Goal: Register for event/course

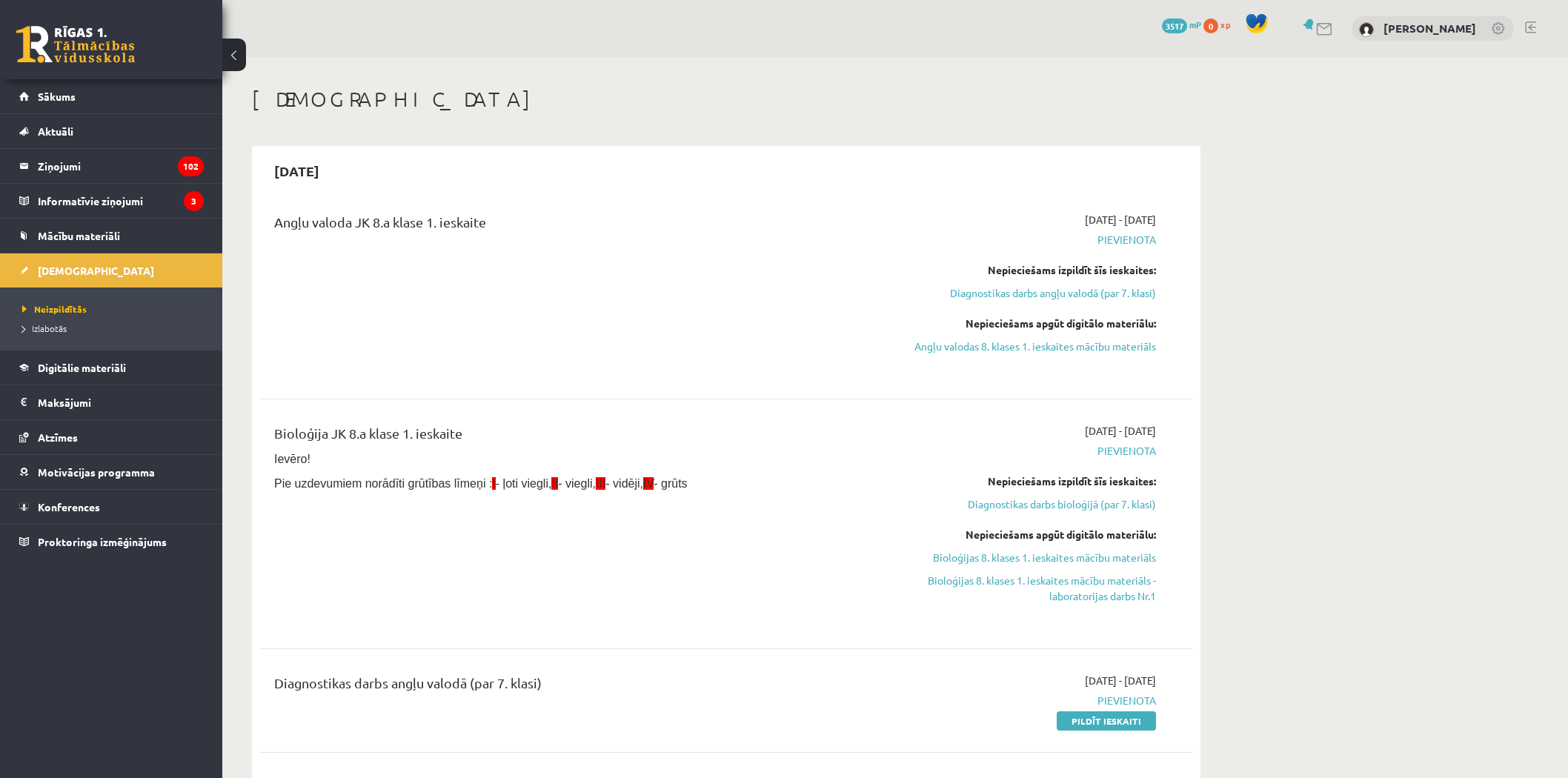
scroll to position [824, 0]
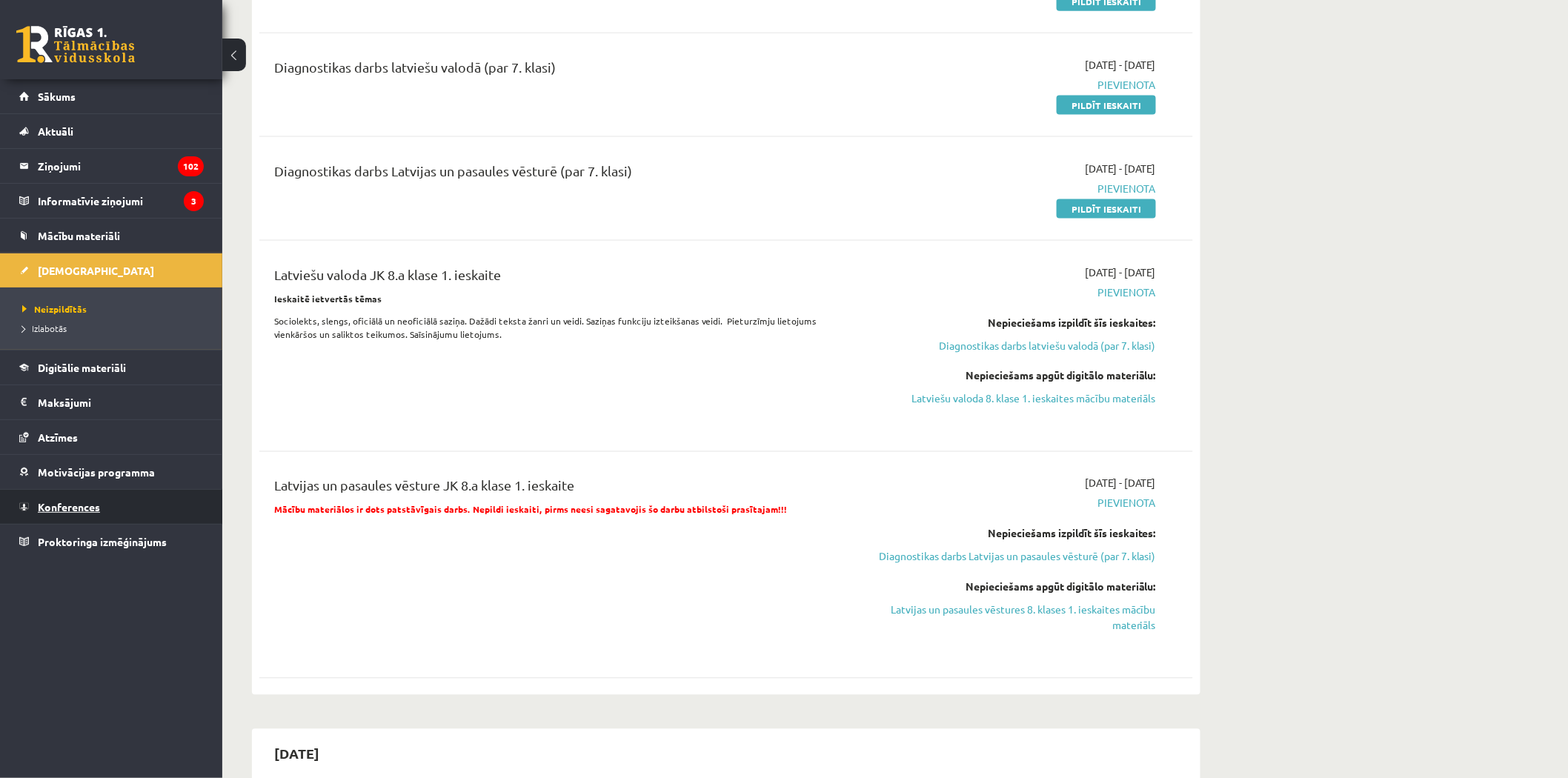
click at [55, 513] on link "Konferences" at bounding box center [111, 507] width 184 height 34
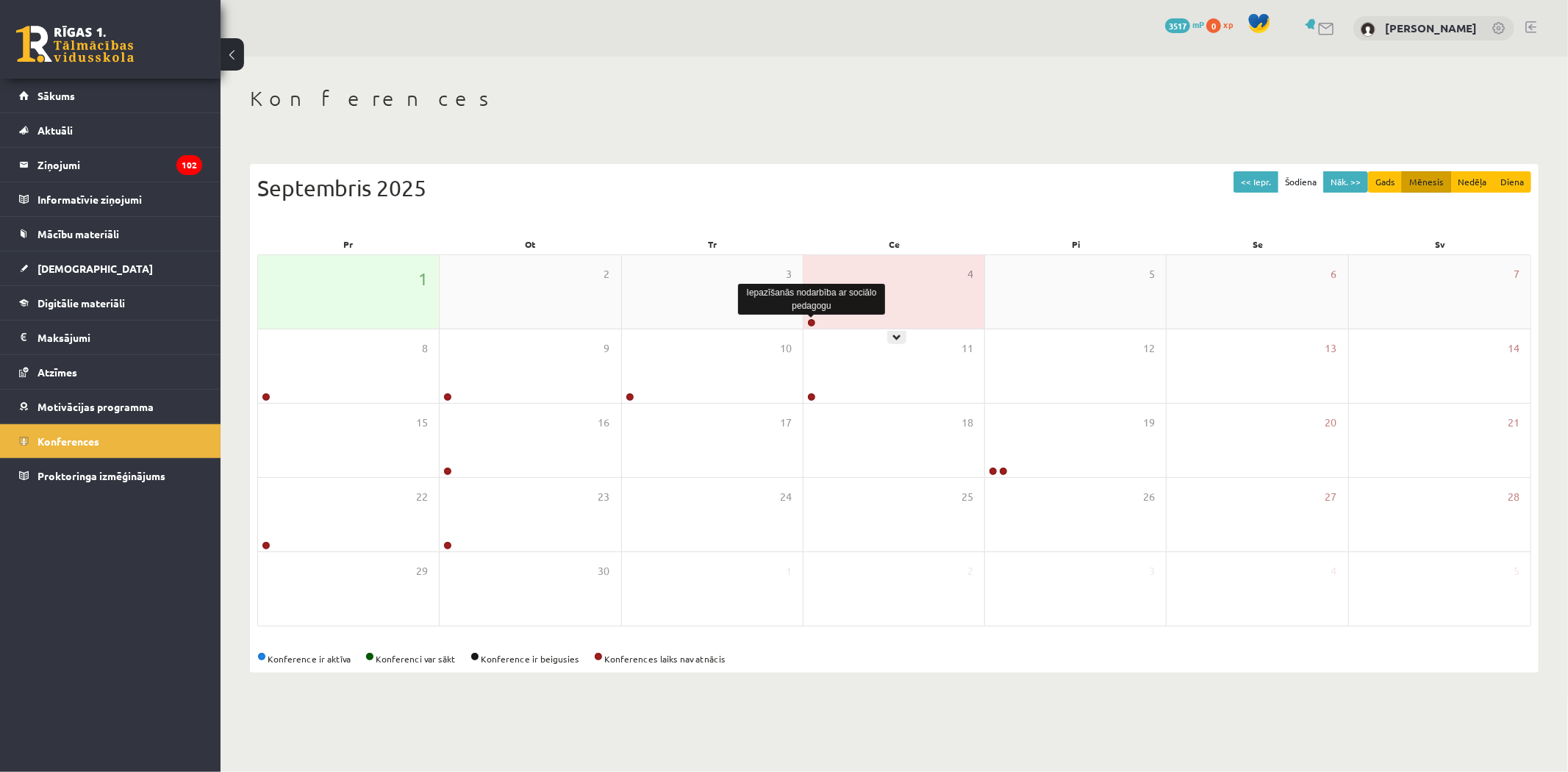
click at [807, 322] on link at bounding box center [811, 322] width 9 height 9
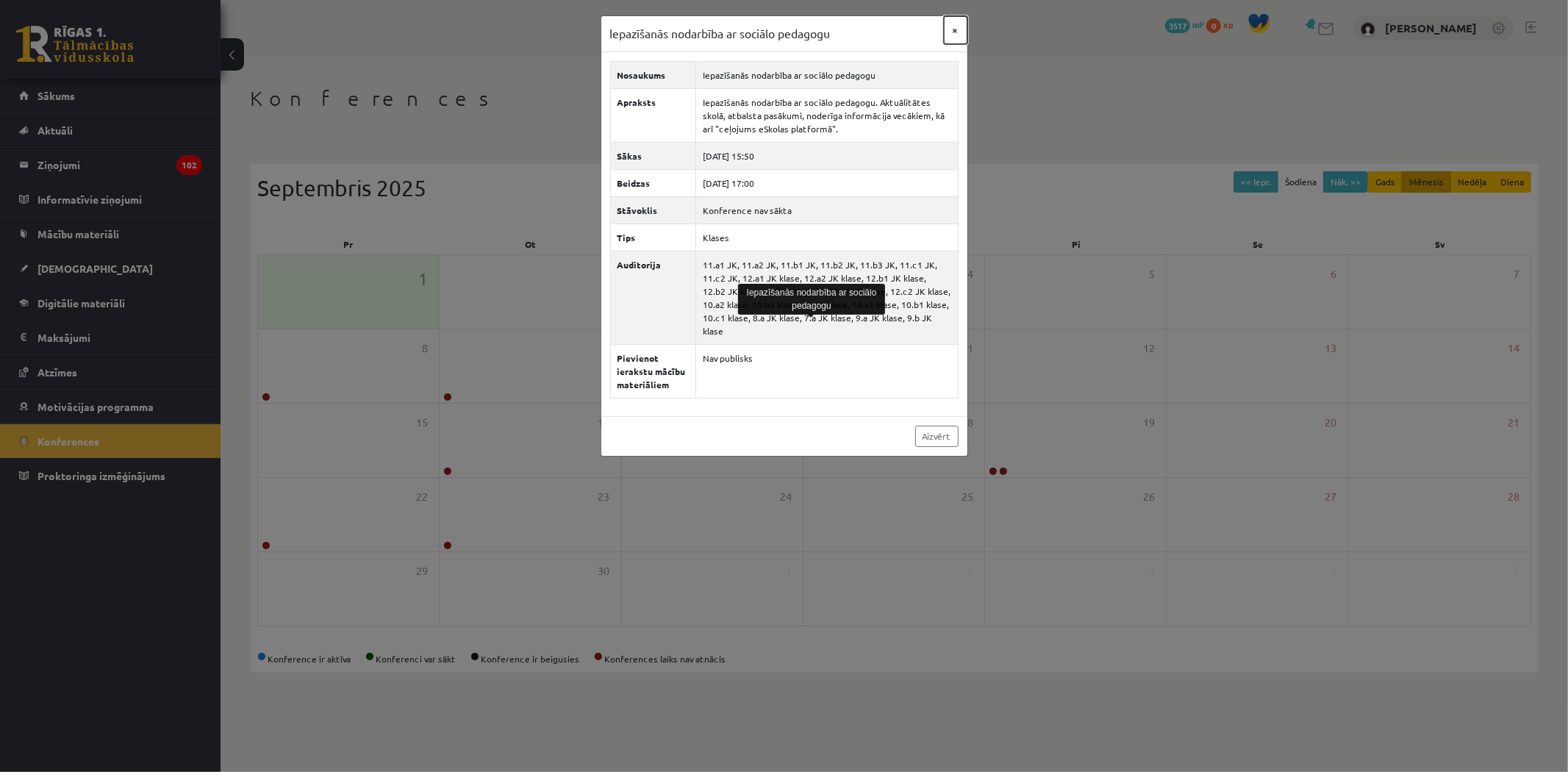
click at [955, 28] on button "×" at bounding box center [955, 30] width 23 height 28
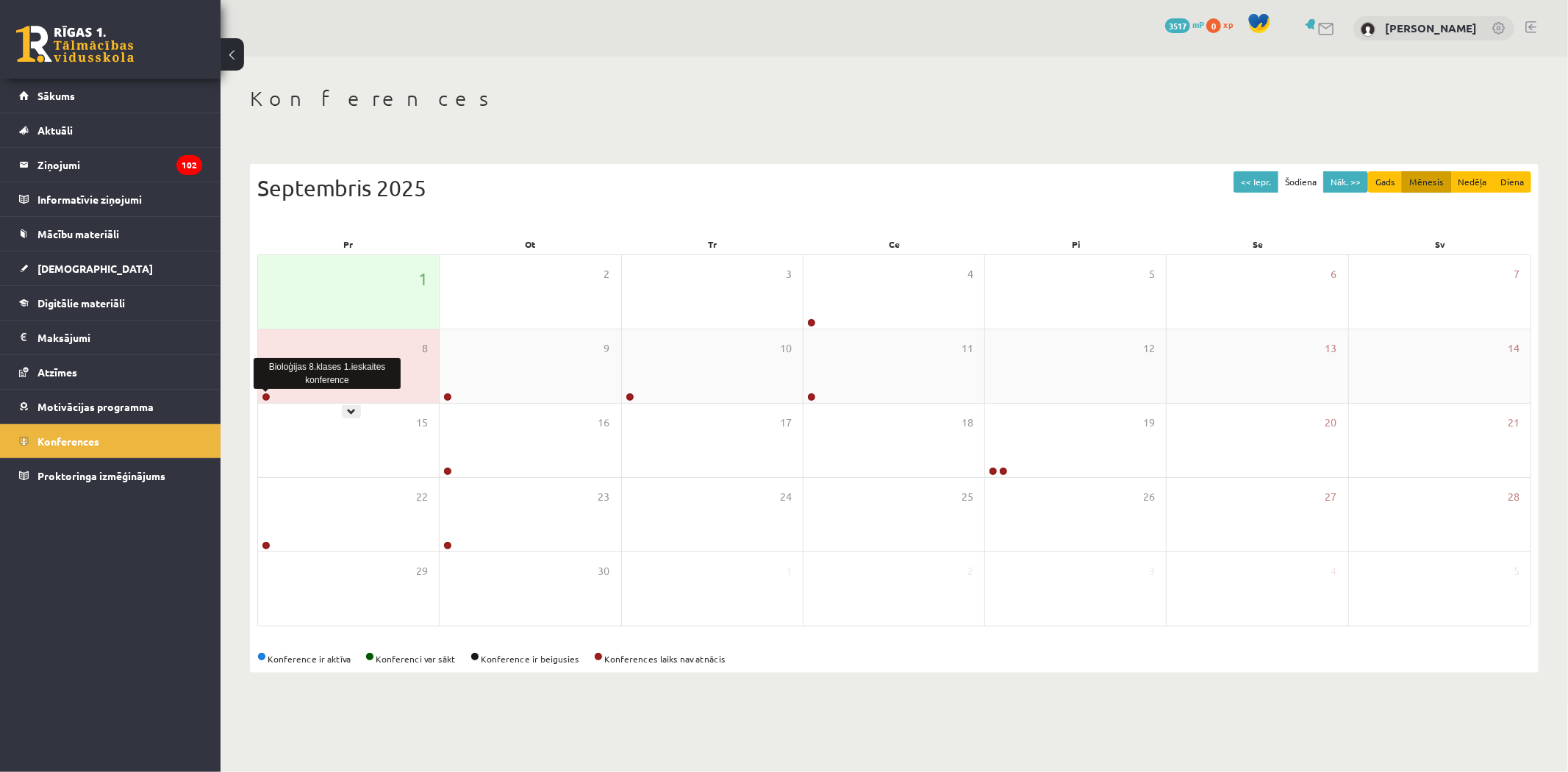
click at [269, 395] on link at bounding box center [266, 397] width 9 height 9
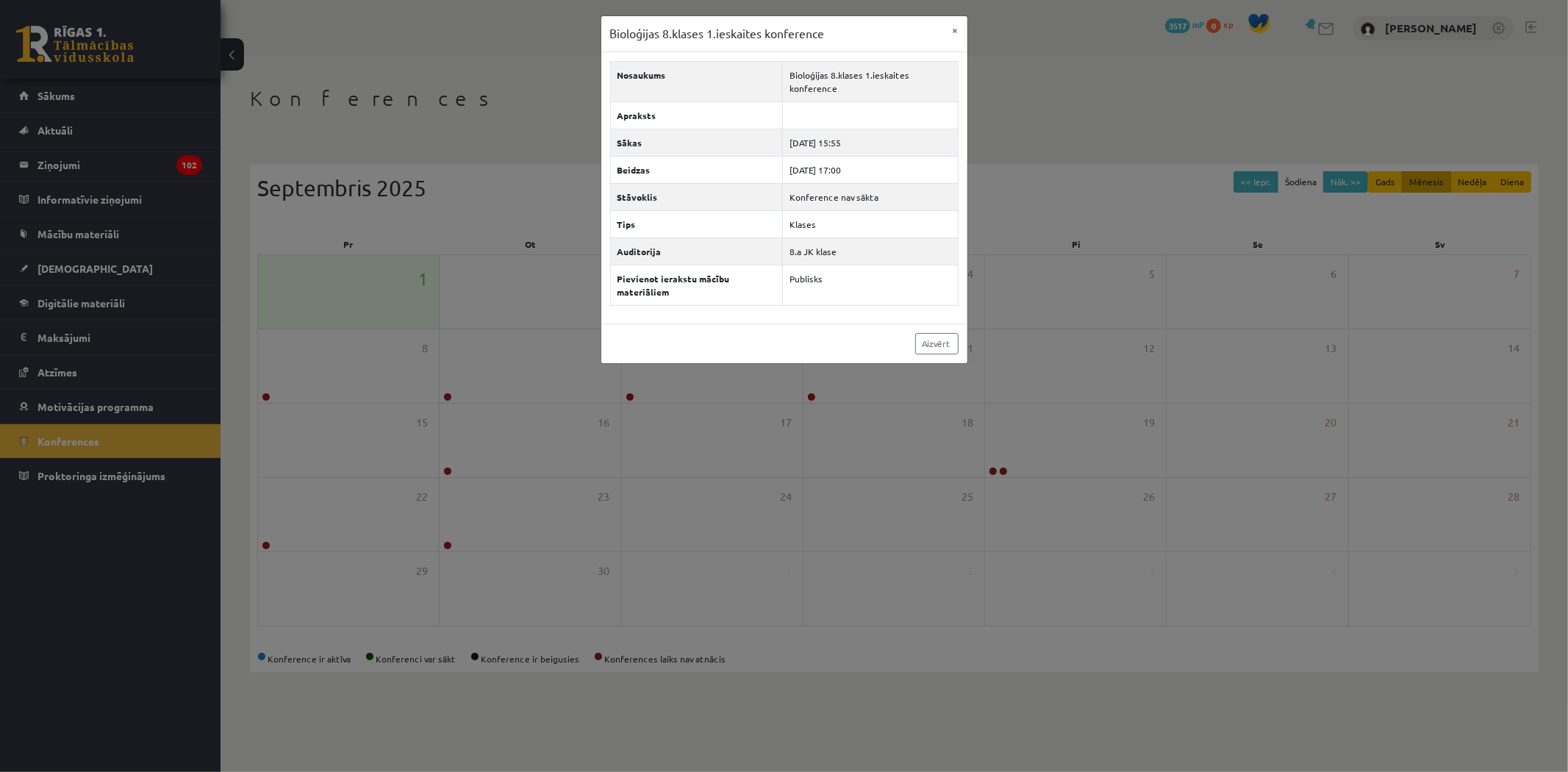
click at [552, 349] on div "Bioloģijas 8.klases 1.ieskaites konference × Nosaukums Bioloģijas 8.klases 1.ie…" at bounding box center [784, 386] width 1568 height 772
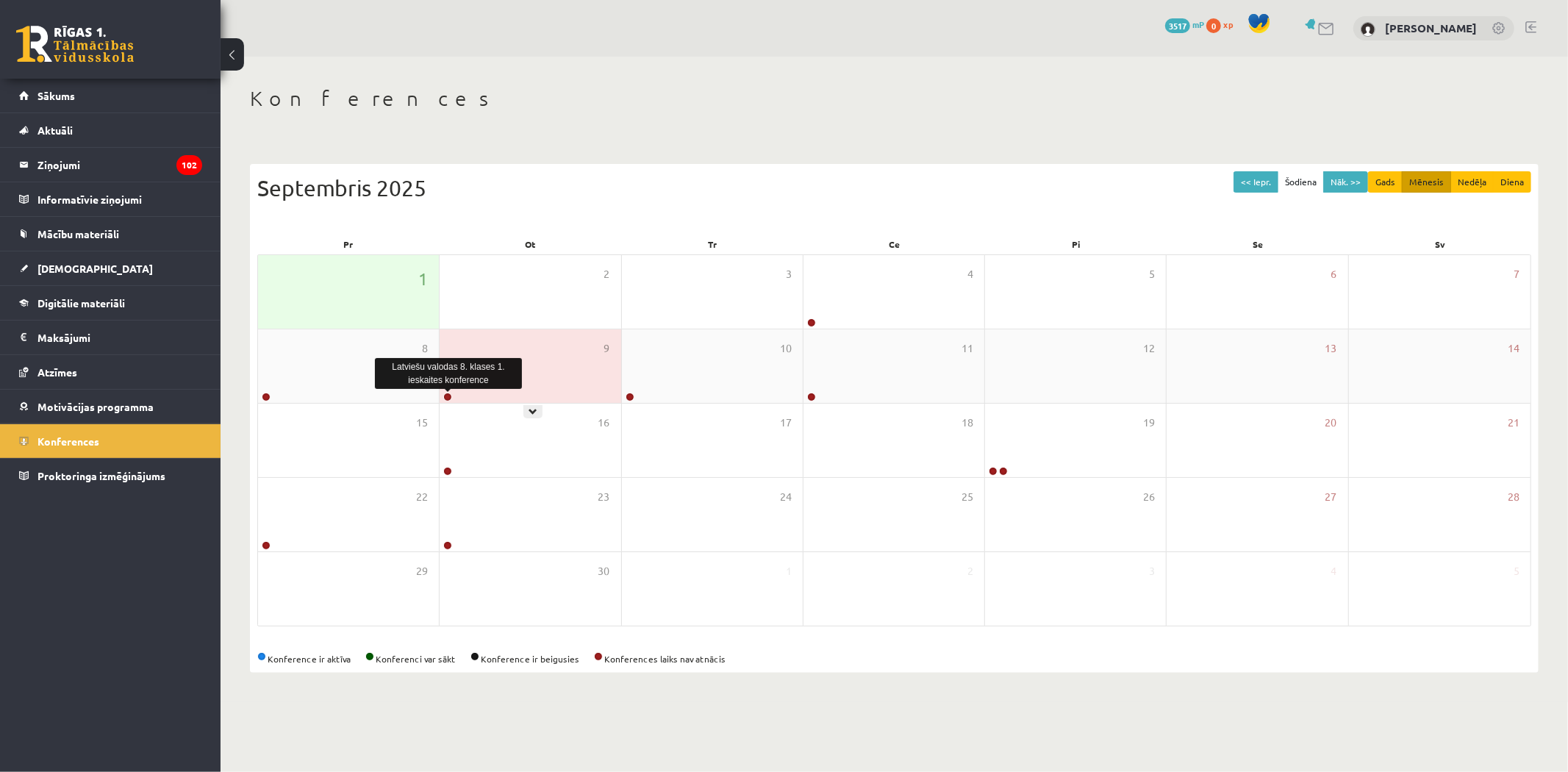
click at [451, 399] on link at bounding box center [448, 397] width 9 height 9
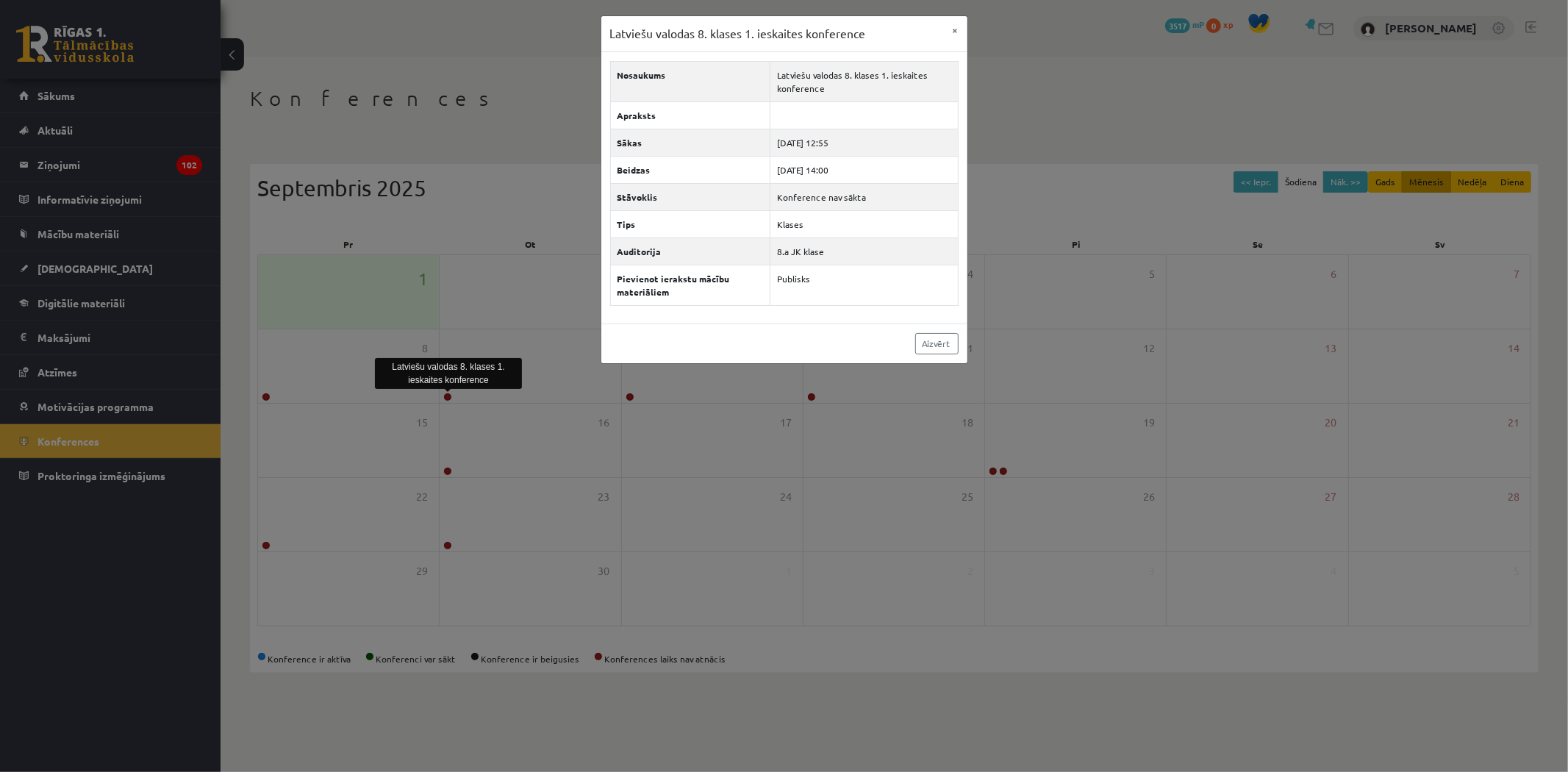
click at [915, 516] on div "Latviešu valodas 8. klases 1. [DEMOGRAPHIC_DATA] konference × Nosaukums Latvieš…" at bounding box center [784, 386] width 1568 height 772
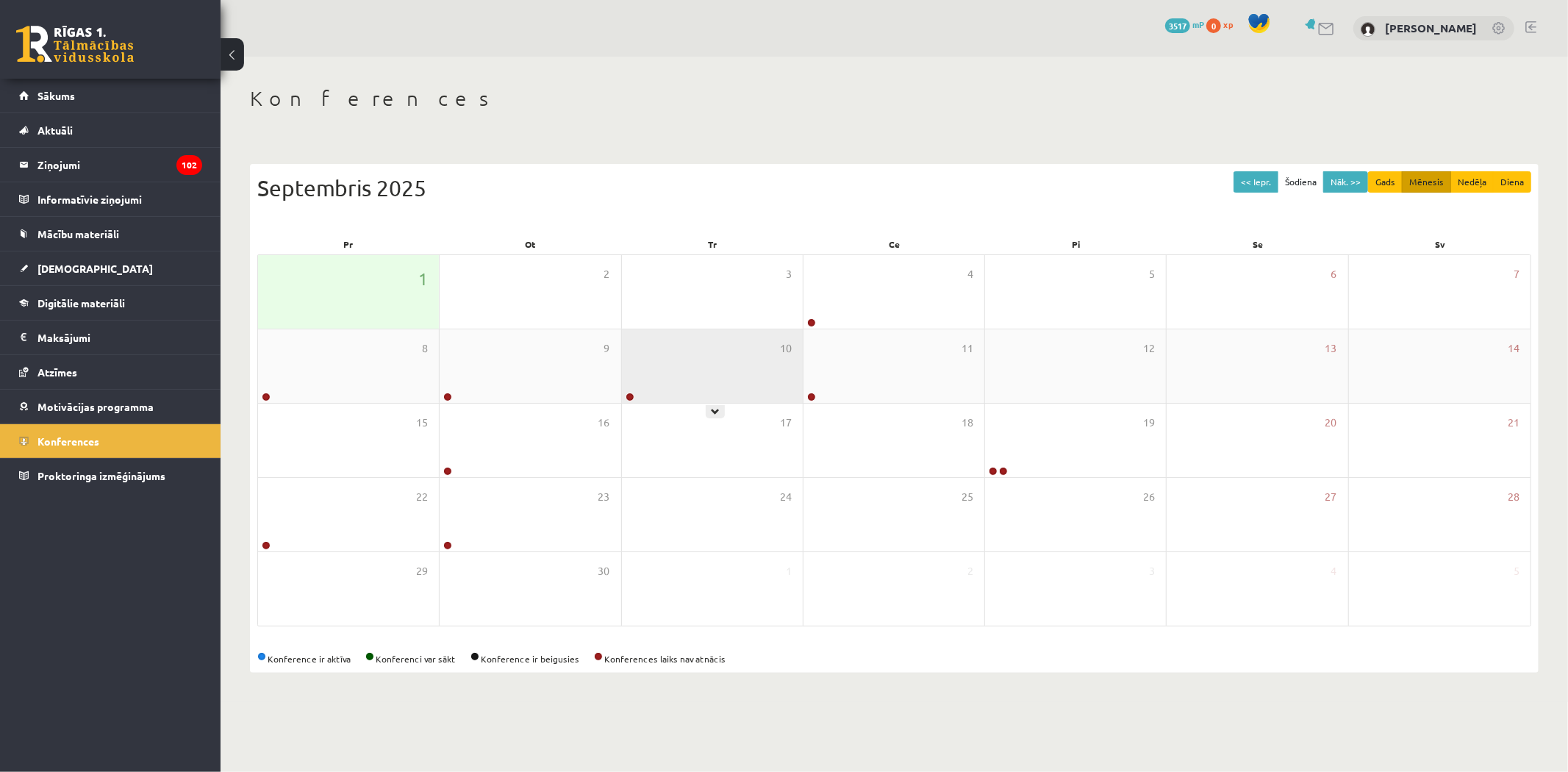
click at [629, 400] on div at bounding box center [629, 398] width 14 height 10
click at [629, 400] on link at bounding box center [630, 397] width 9 height 9
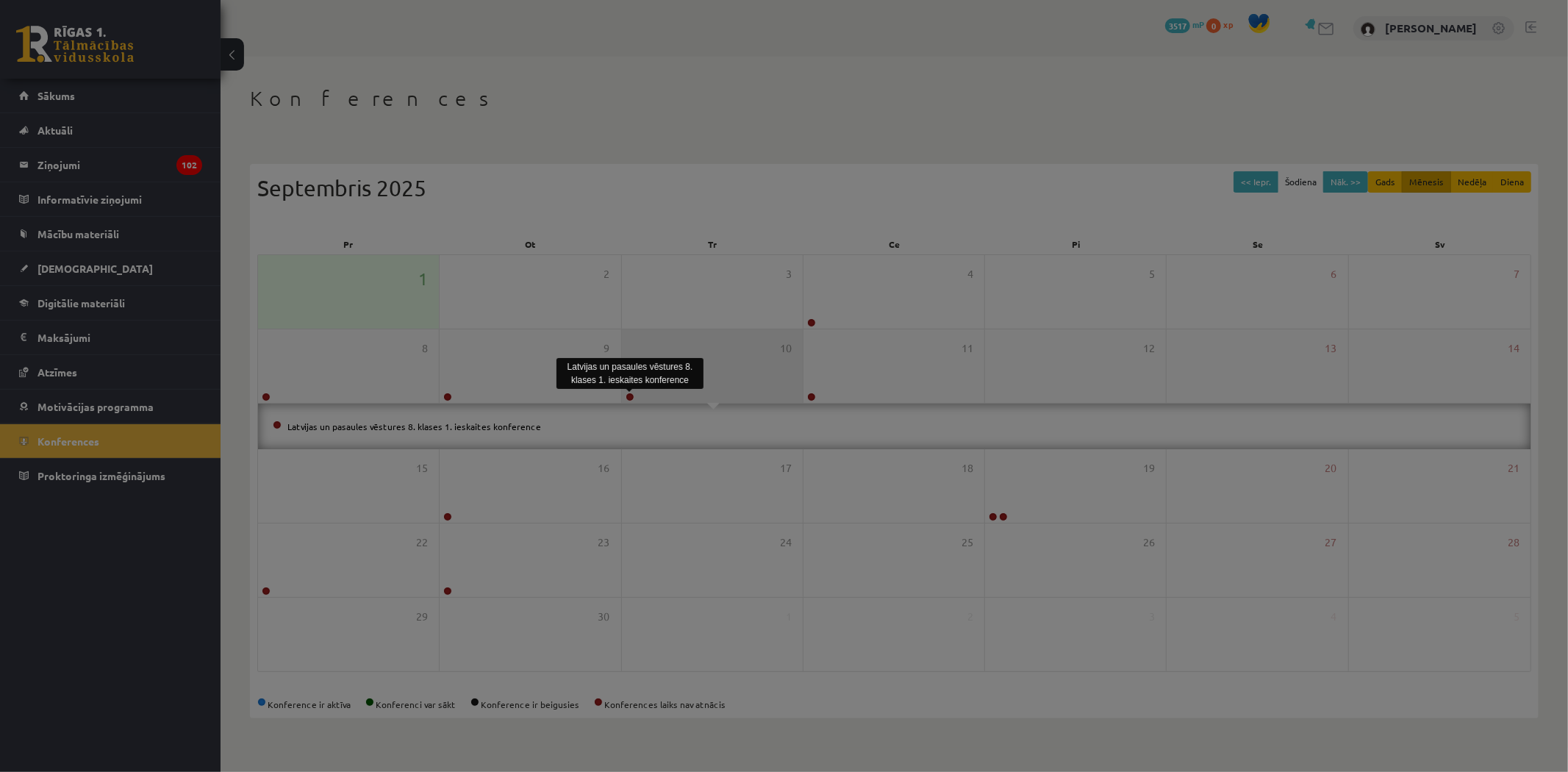
click at [629, 395] on body "15 Dāvanas 3517 mP 0 xp [PERSON_NAME] Sākums Aktuāli Kā mācīties [PERSON_NAME] …" at bounding box center [784, 386] width 1568 height 772
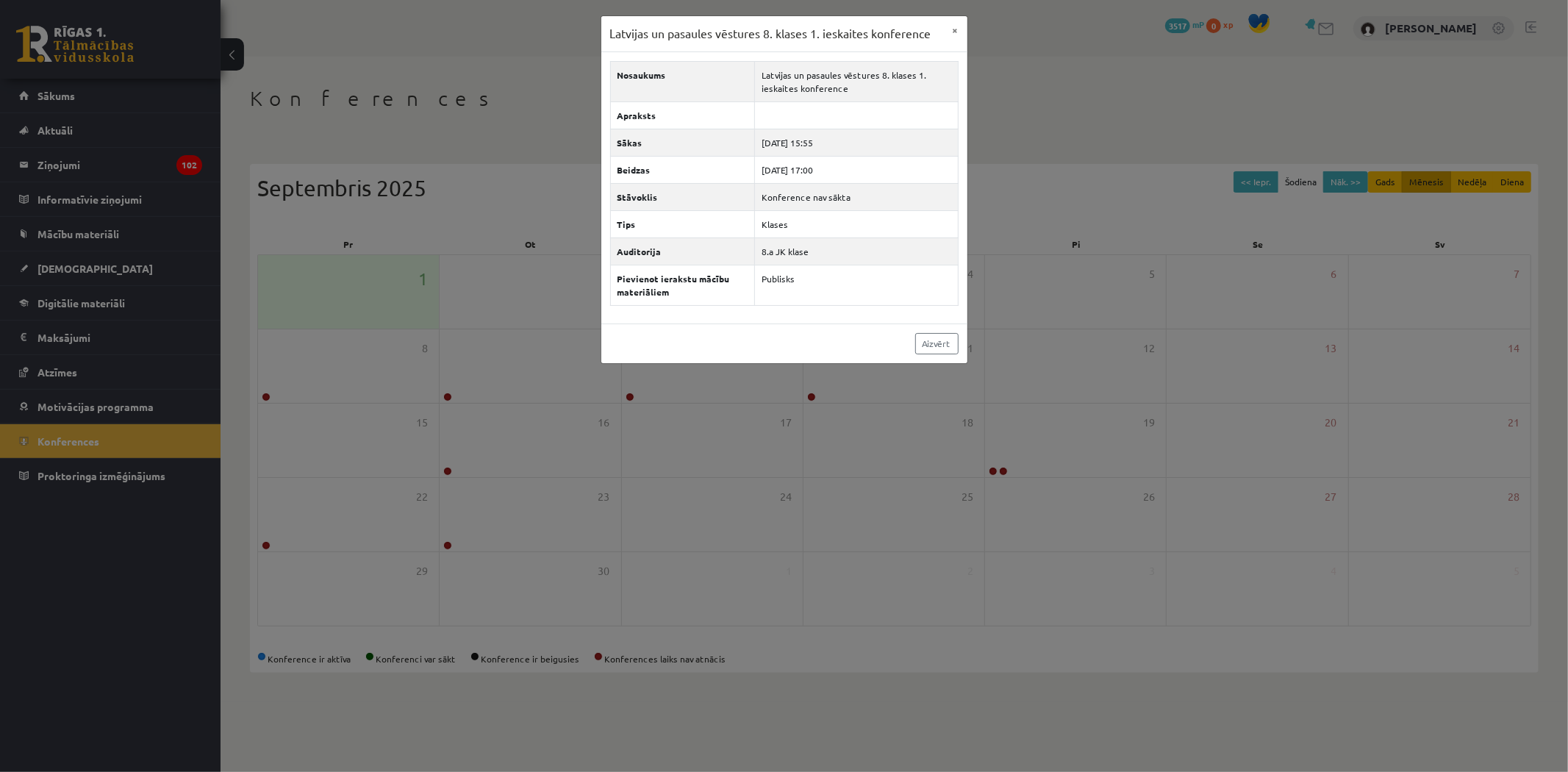
drag, startPoint x: 704, startPoint y: 392, endPoint x: 889, endPoint y: 444, distance: 192.2
click at [716, 392] on div "Latvijas un pasaules vēstures 8. klases 1. [DEMOGRAPHIC_DATA] konference × Nosa…" at bounding box center [784, 386] width 1568 height 772
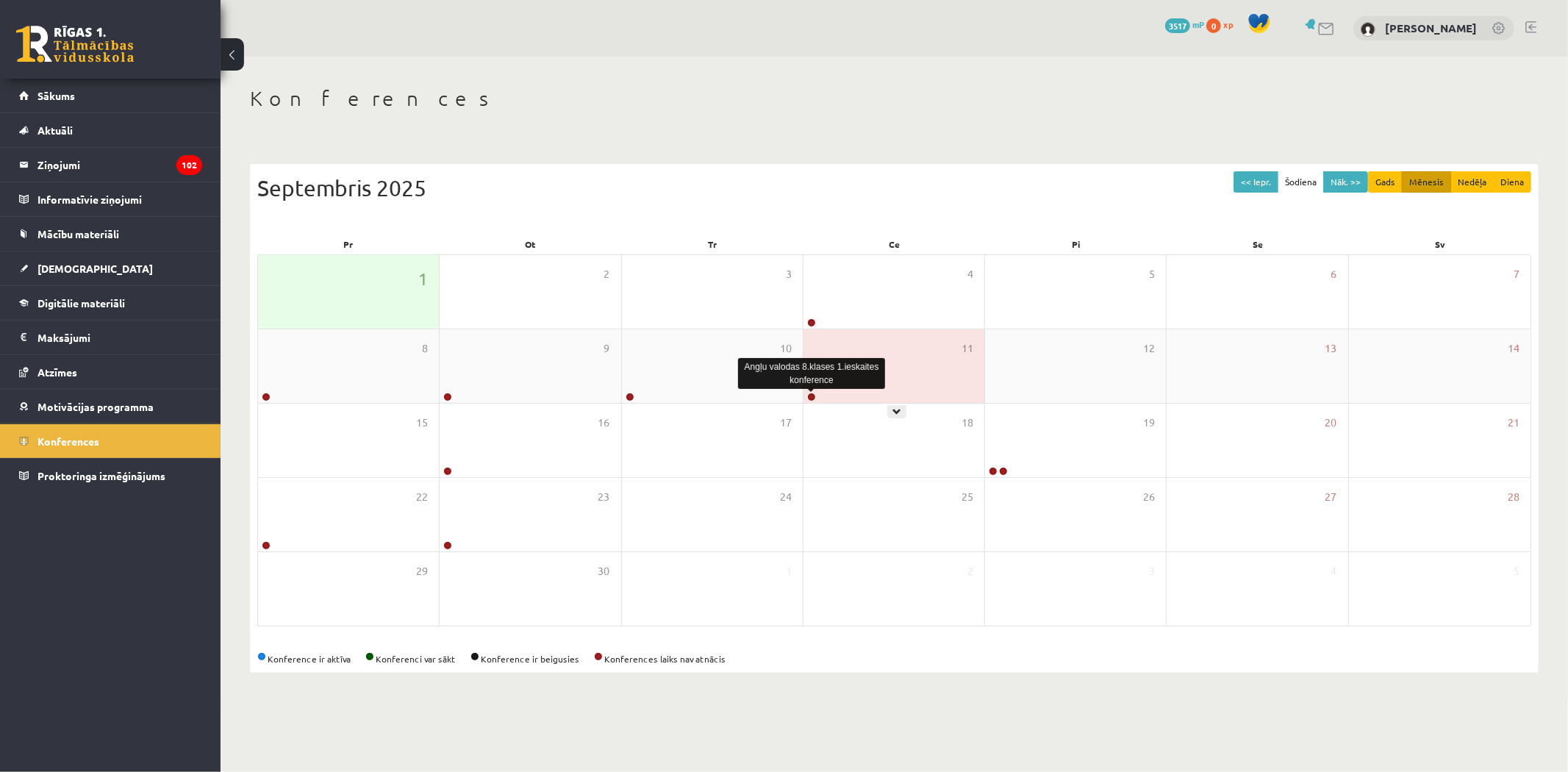
click at [814, 398] on link at bounding box center [811, 397] width 9 height 9
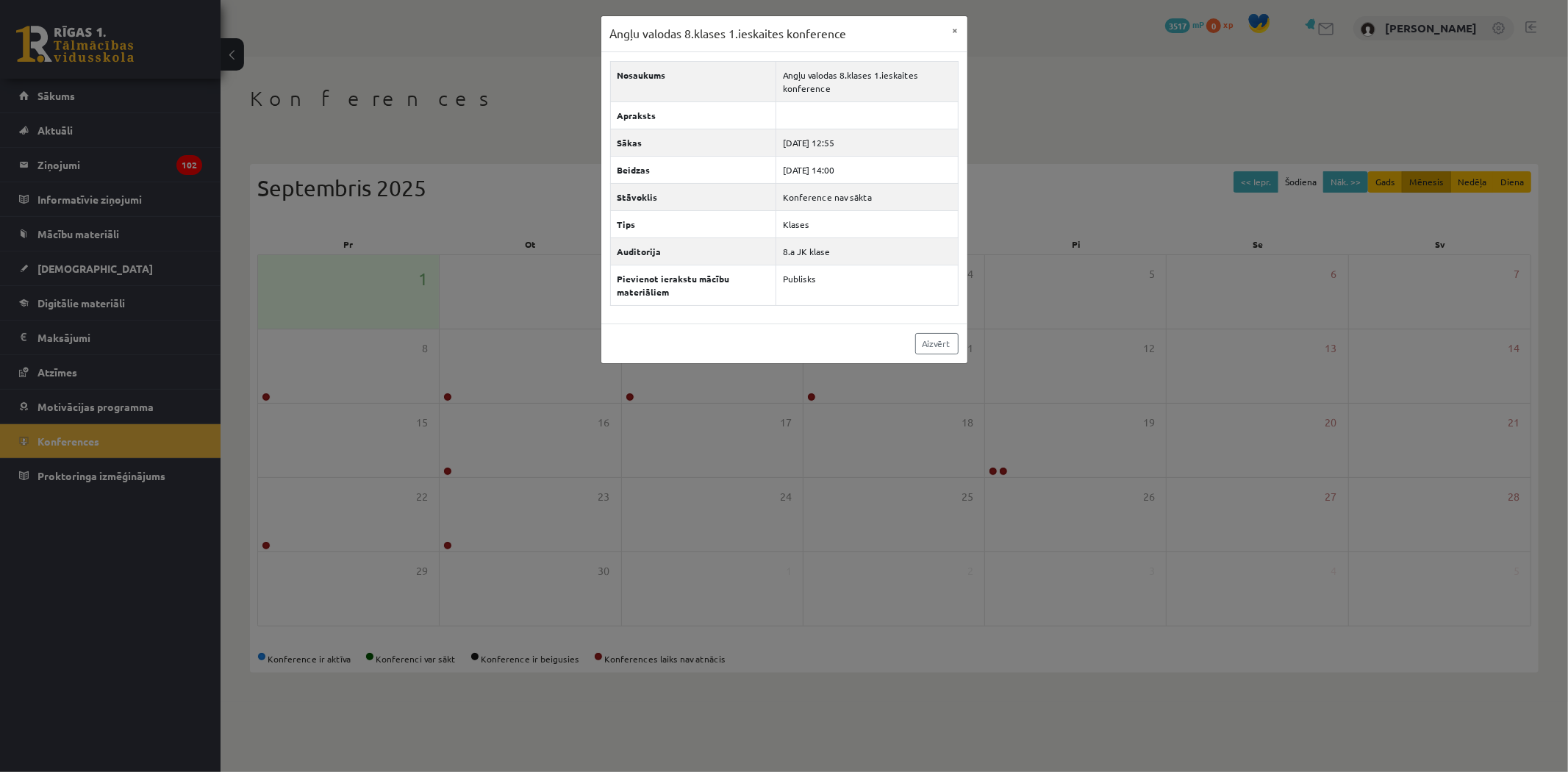
drag, startPoint x: 331, startPoint y: 64, endPoint x: 434, endPoint y: 49, distance: 104.1
click at [333, 64] on div "Angļu valodas 8.klases 1.ieskaites konference × Nosaukums Angļu valodas 8.klase…" at bounding box center [784, 386] width 1568 height 772
